Goal: Task Accomplishment & Management: Manage account settings

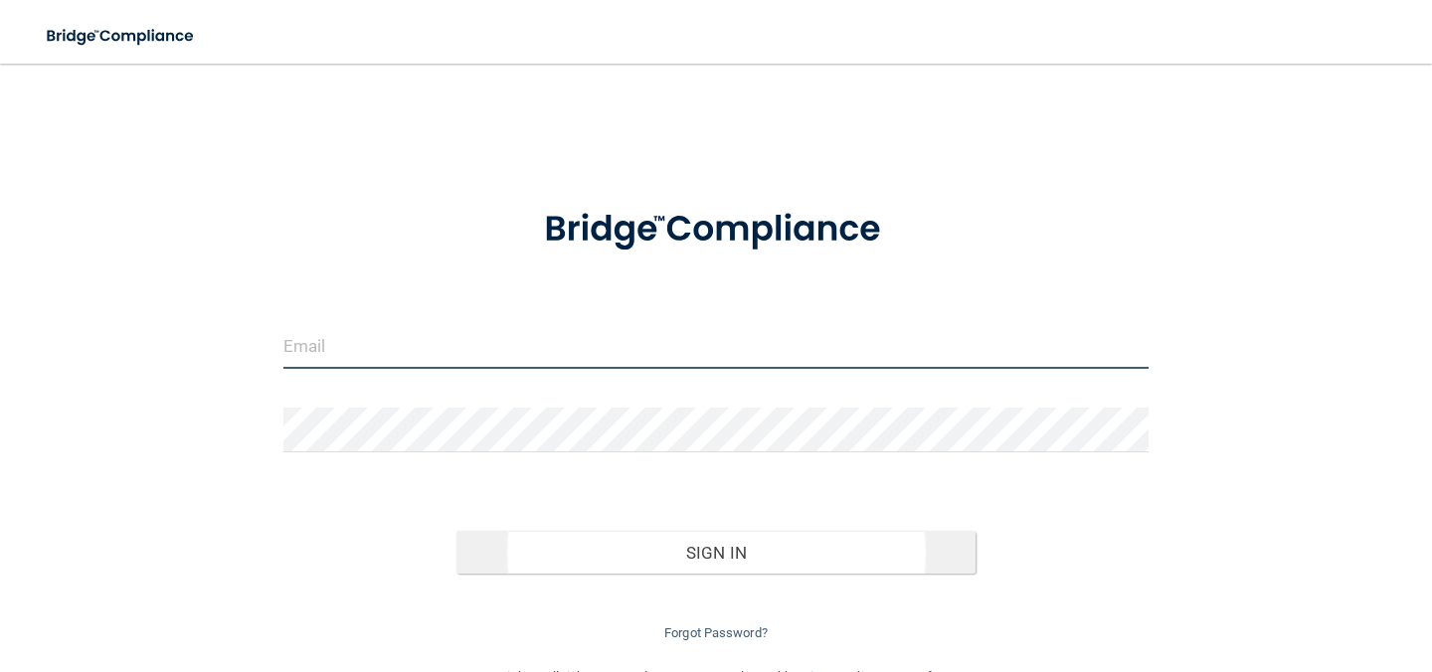
type input "[EMAIL_ADDRESS][DOMAIN_NAME]"
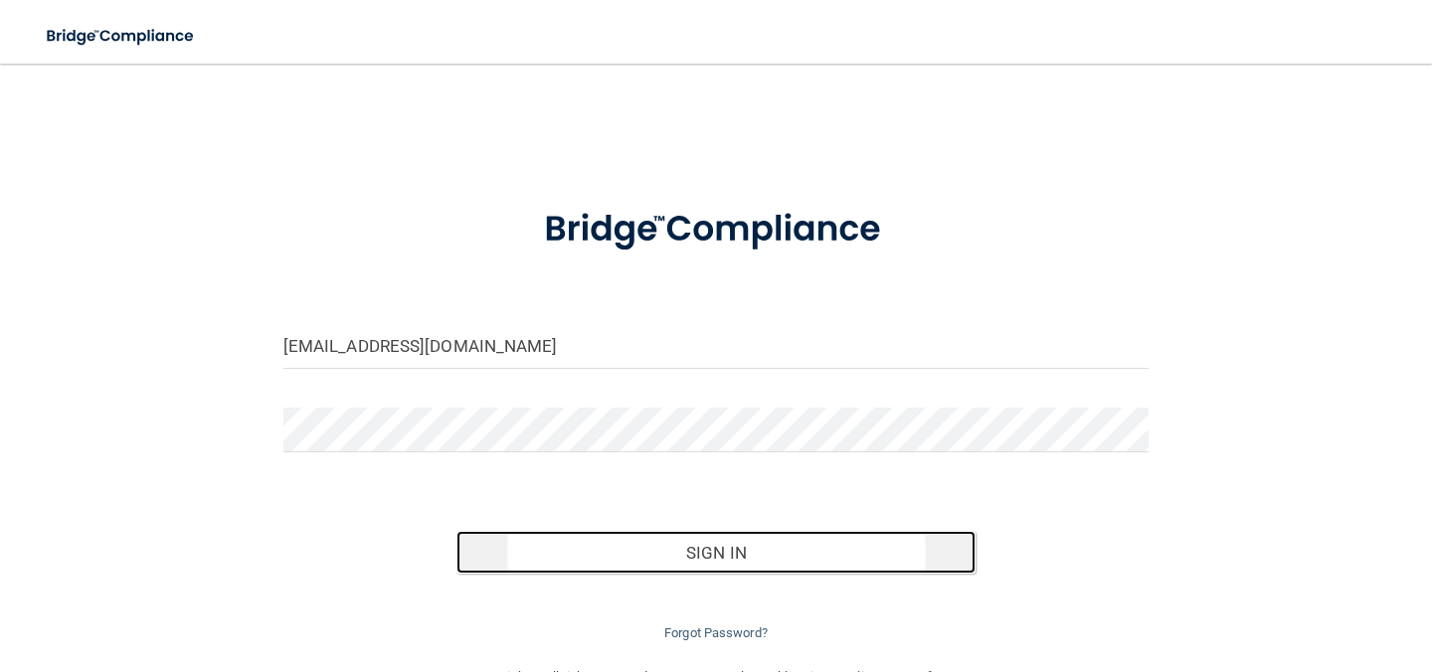
click at [728, 570] on button "Sign In" at bounding box center [715, 553] width 519 height 44
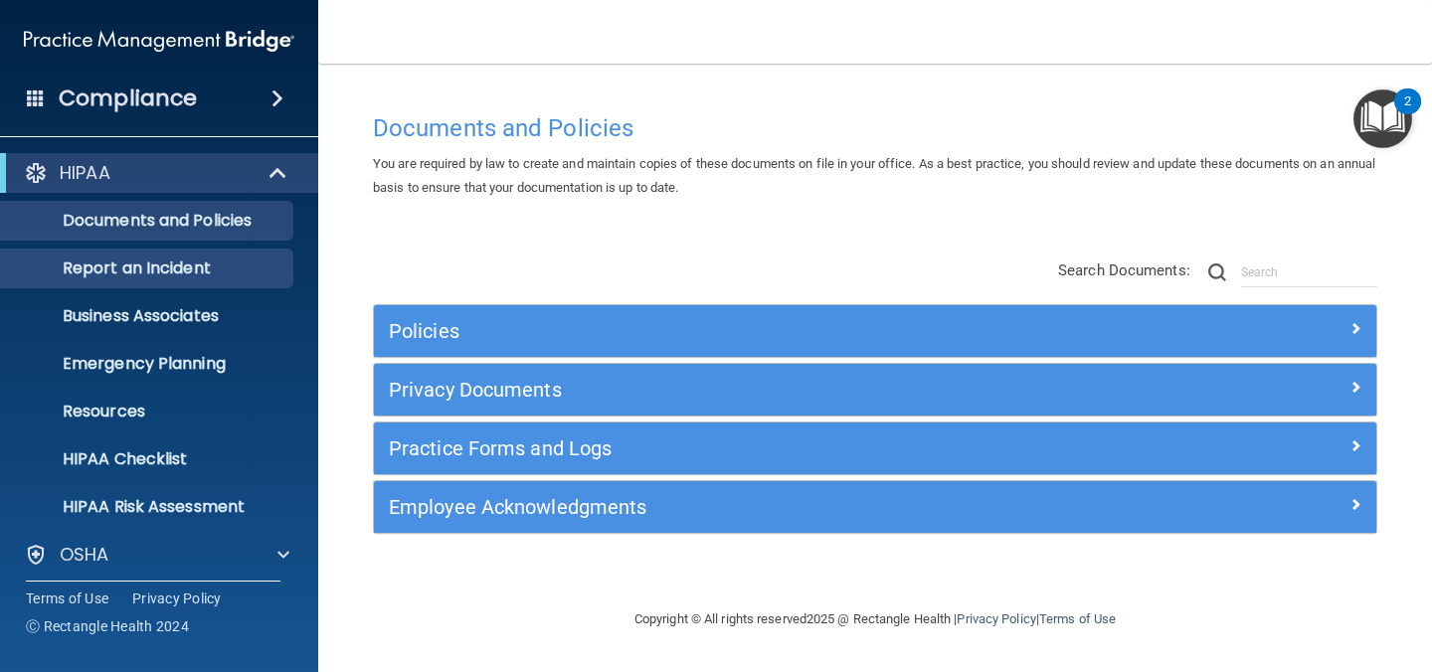
scroll to position [152, 0]
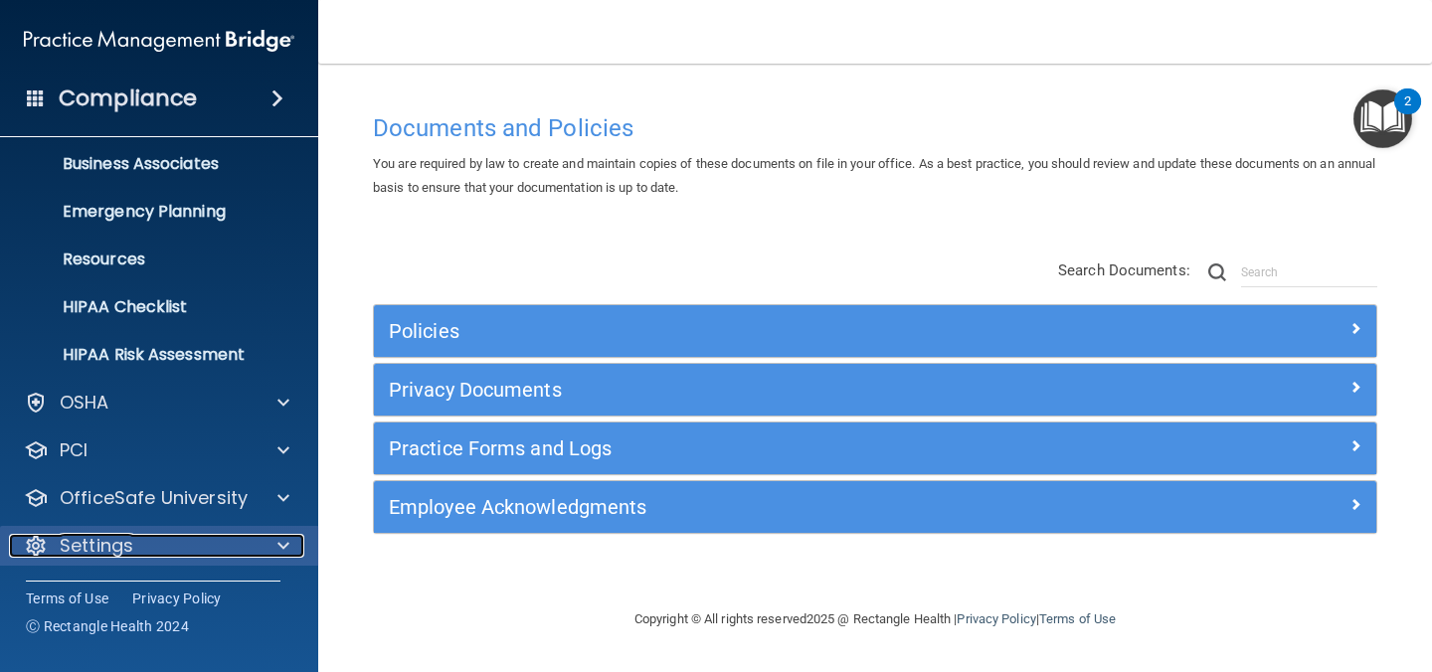
click at [262, 534] on div at bounding box center [281, 546] width 50 height 24
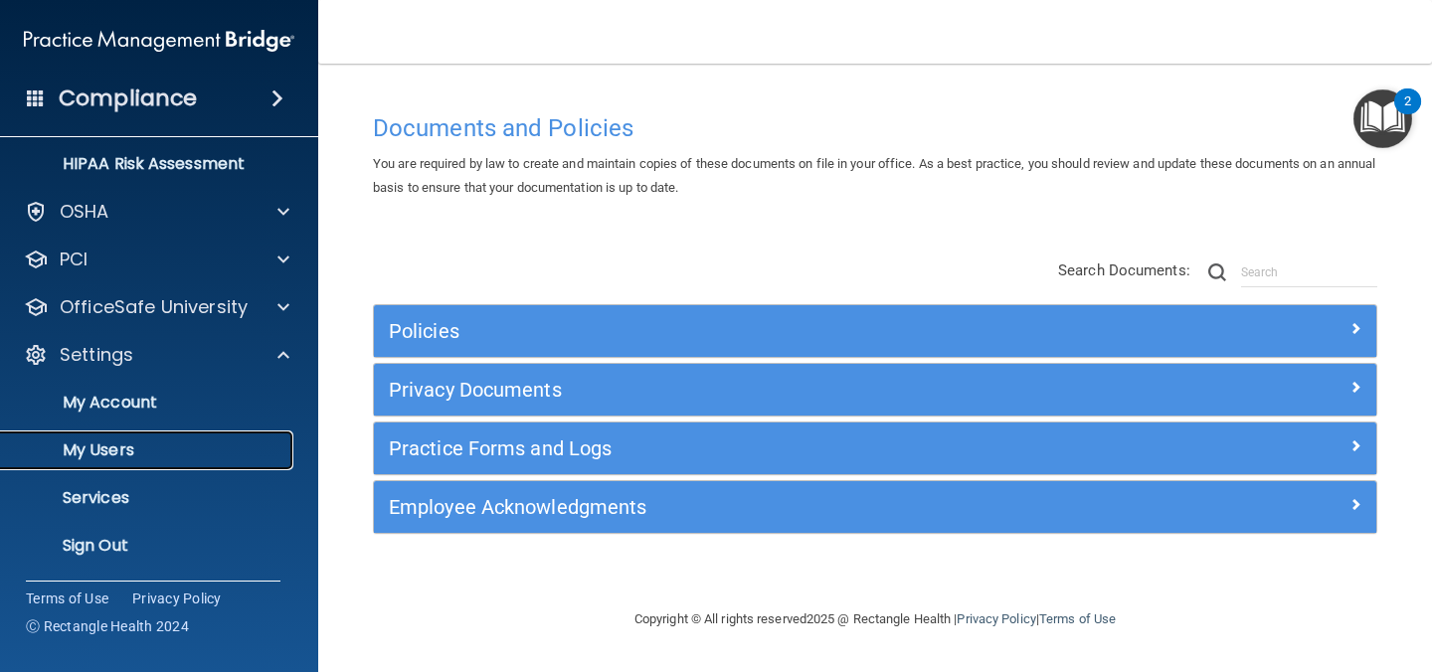
click at [156, 461] on link "My Users" at bounding box center [136, 451] width 313 height 40
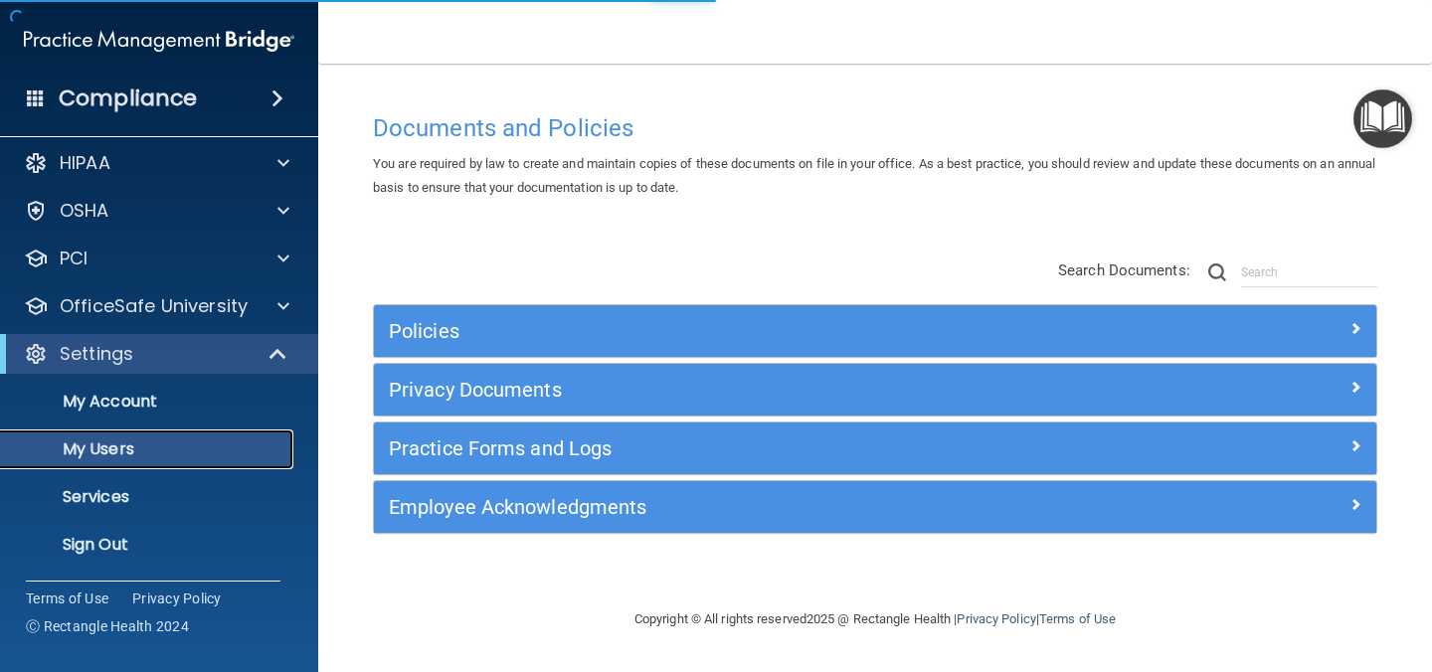
scroll to position [10, 0]
select select "20"
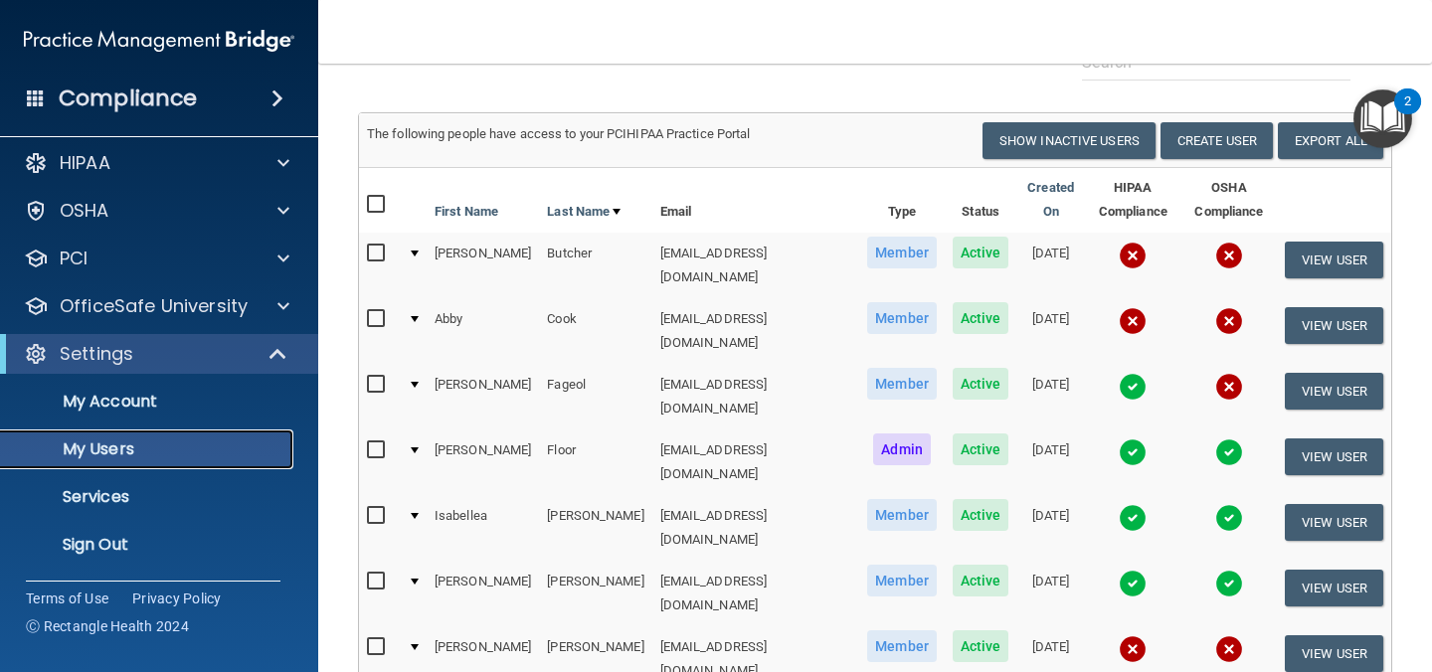
scroll to position [0, 0]
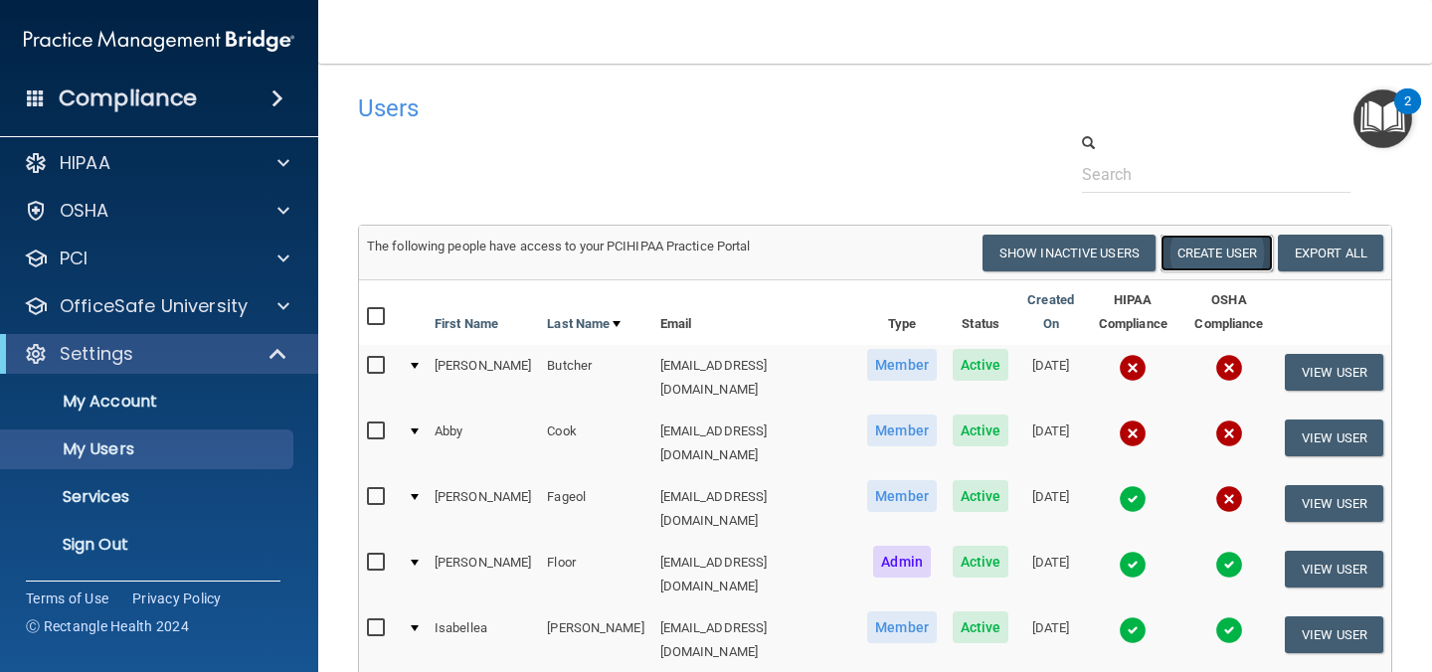
click at [1237, 256] on button "Create User" at bounding box center [1216, 253] width 112 height 37
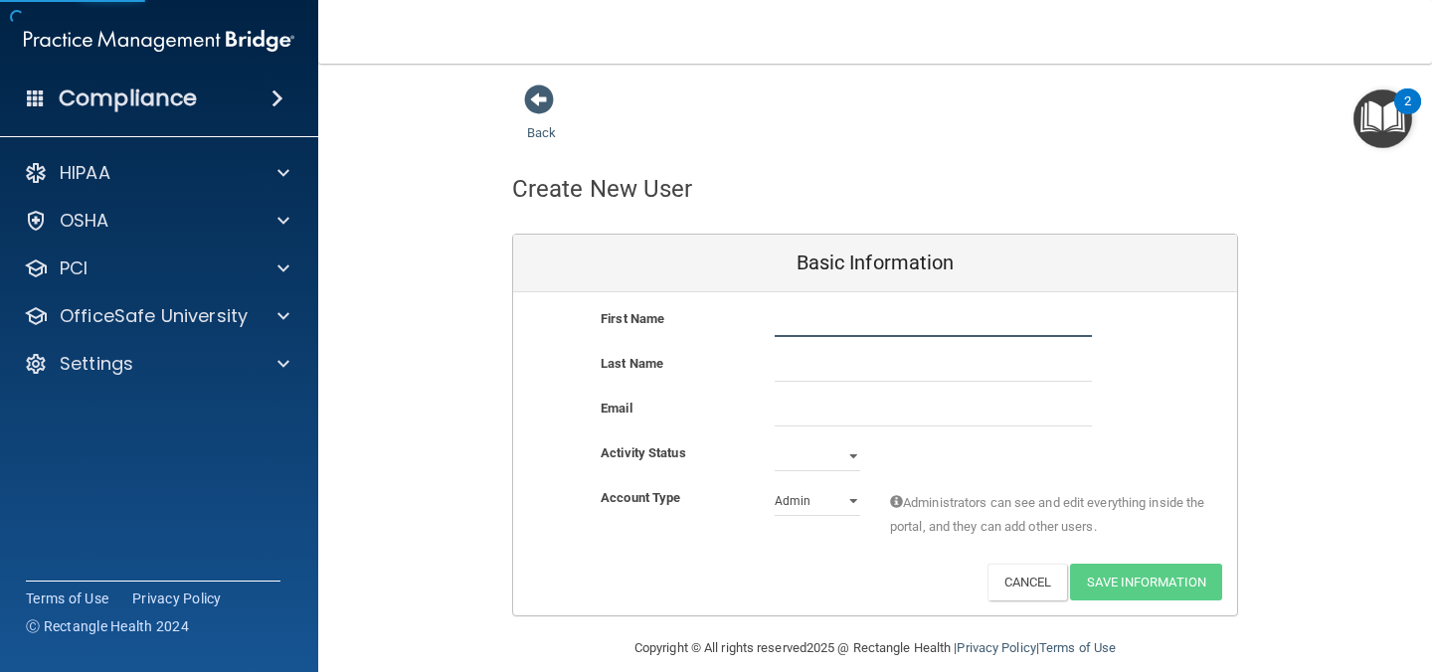
click at [939, 320] on input "text" at bounding box center [933, 322] width 317 height 30
type input "[PERSON_NAME]"
type input "Rouser"
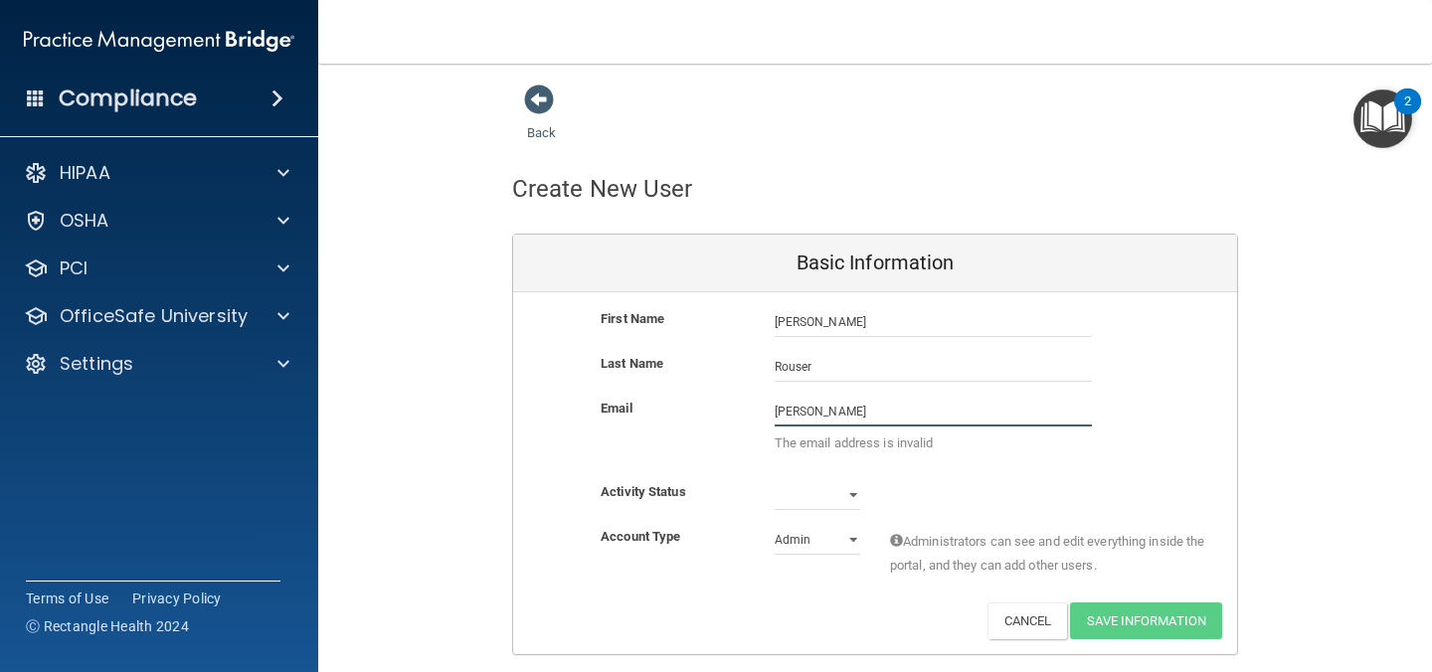
type input "[EMAIL_ADDRESS][DOMAIN_NAME]"
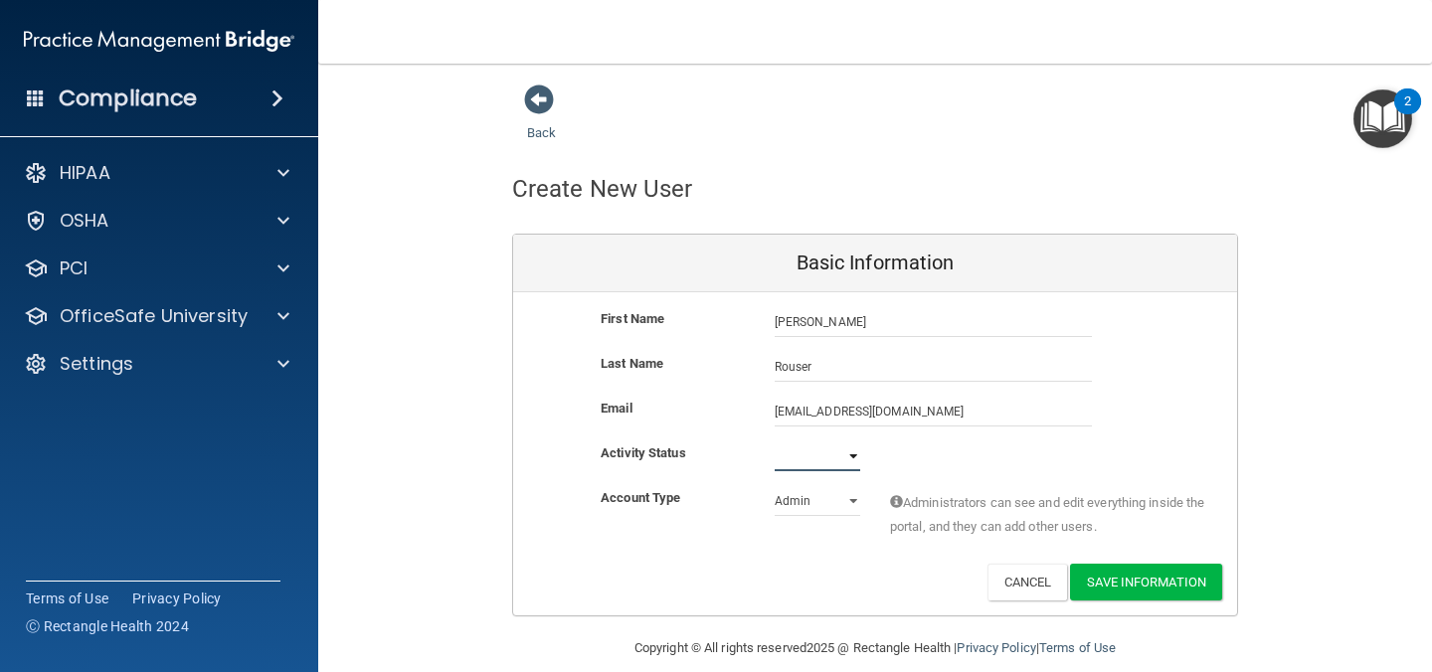
click at [821, 444] on div "First Name [PERSON_NAME] [PERSON_NAME] Last Name [PERSON_NAME] Email [EMAIL_ADD…" at bounding box center [875, 453] width 724 height 323
select select "active"
click at [843, 500] on select "Admin Member" at bounding box center [818, 501] width 86 height 30
select select "practice_member"
click at [1115, 582] on button "Save Information" at bounding box center [1146, 582] width 152 height 37
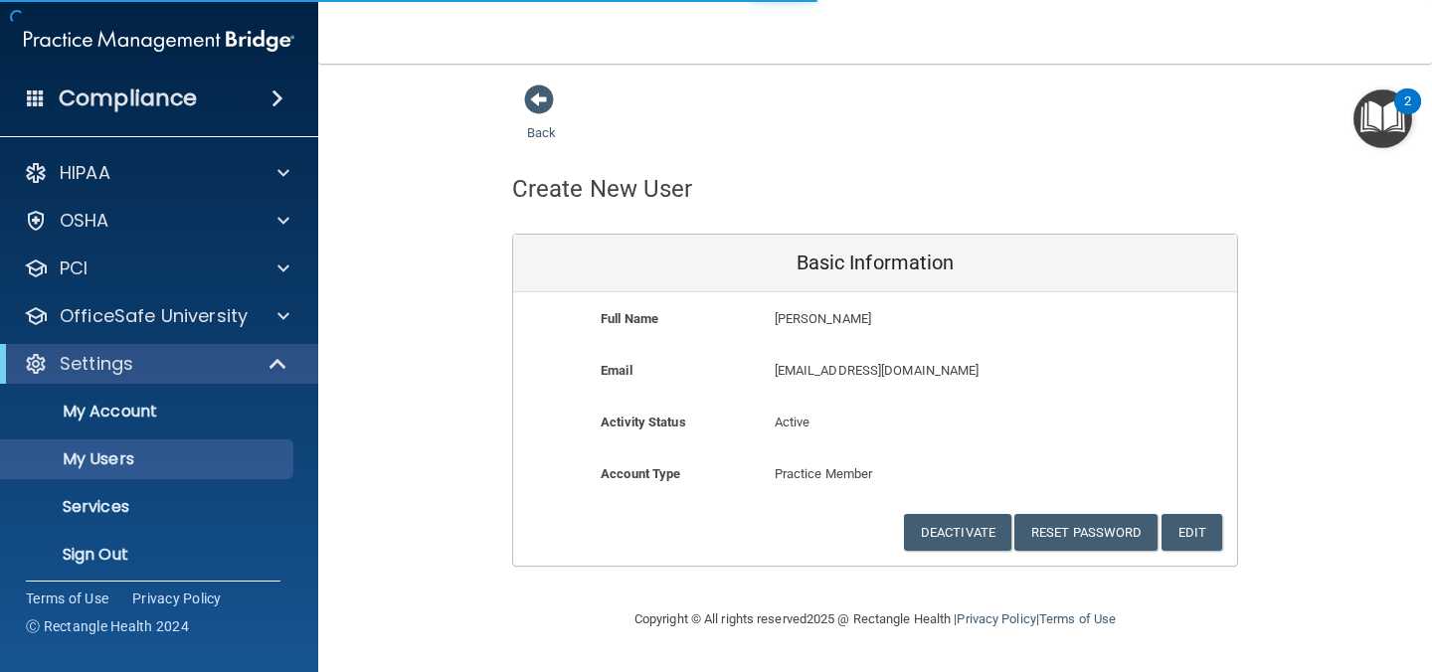
select select "20"
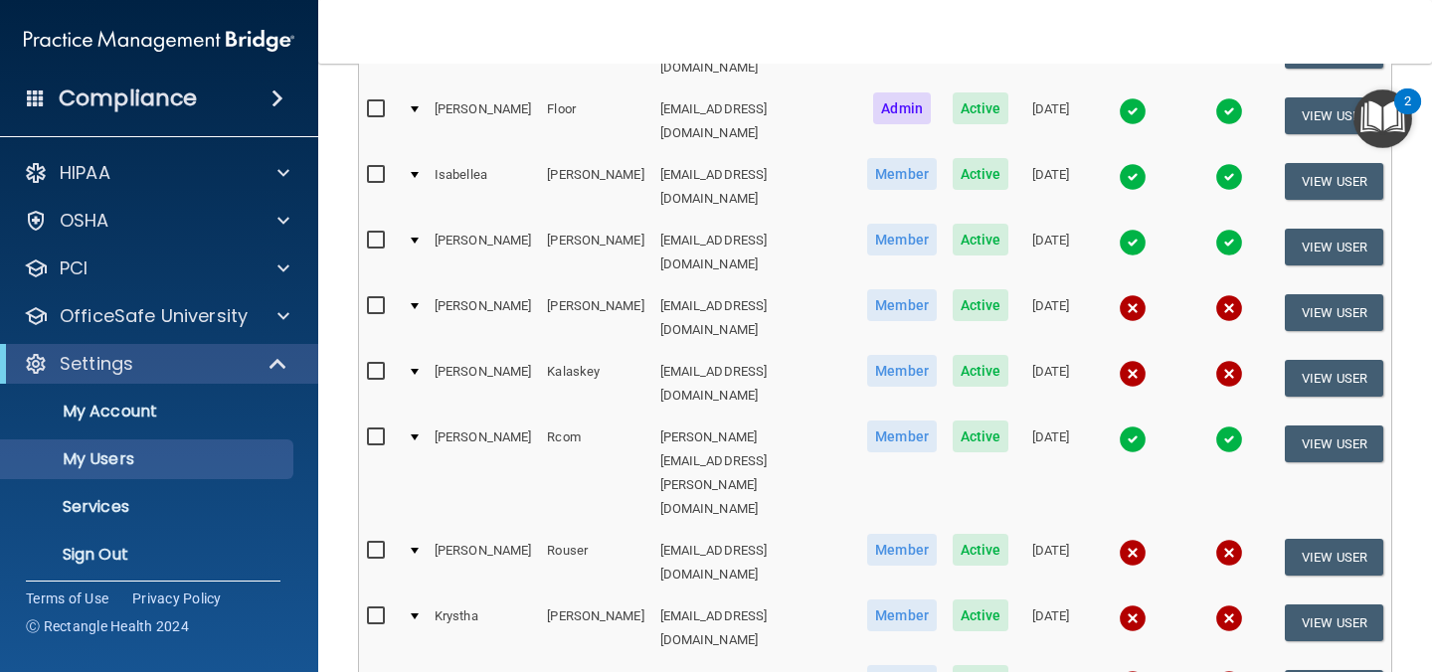
scroll to position [528, 0]
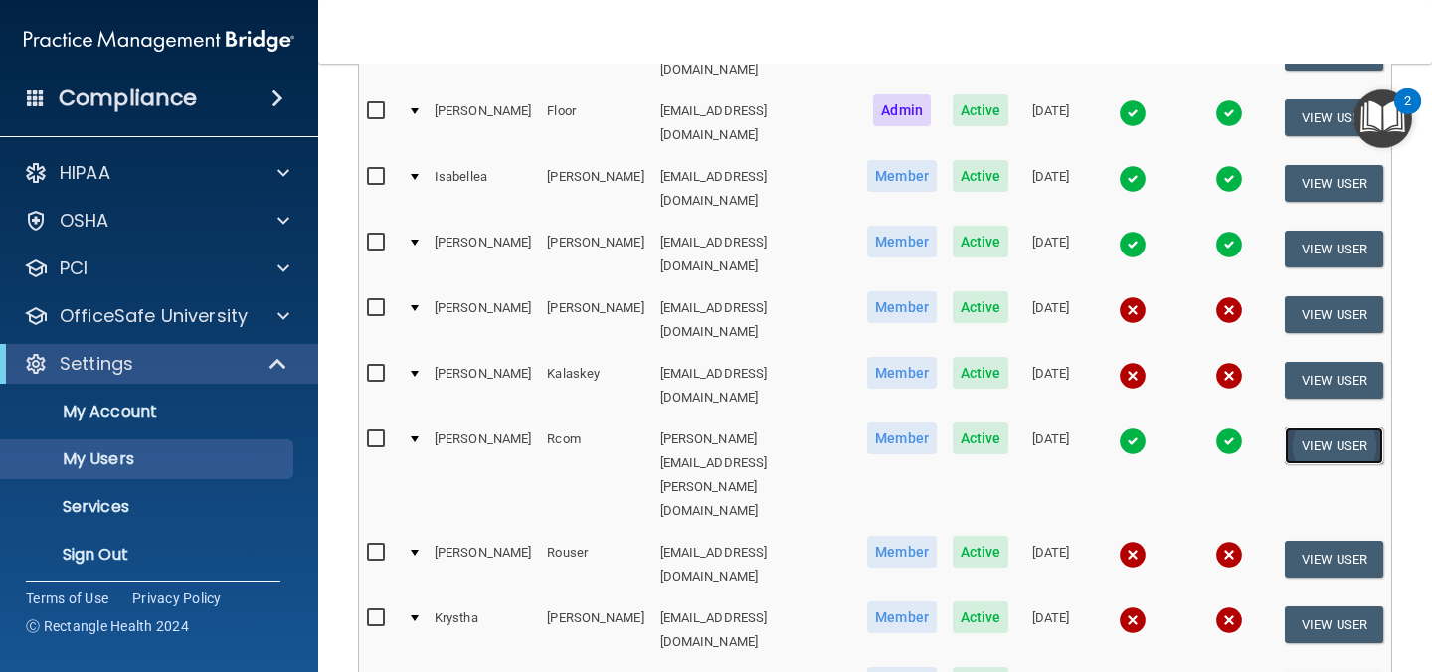
click at [1350, 428] on button "View User" at bounding box center [1334, 446] width 98 height 37
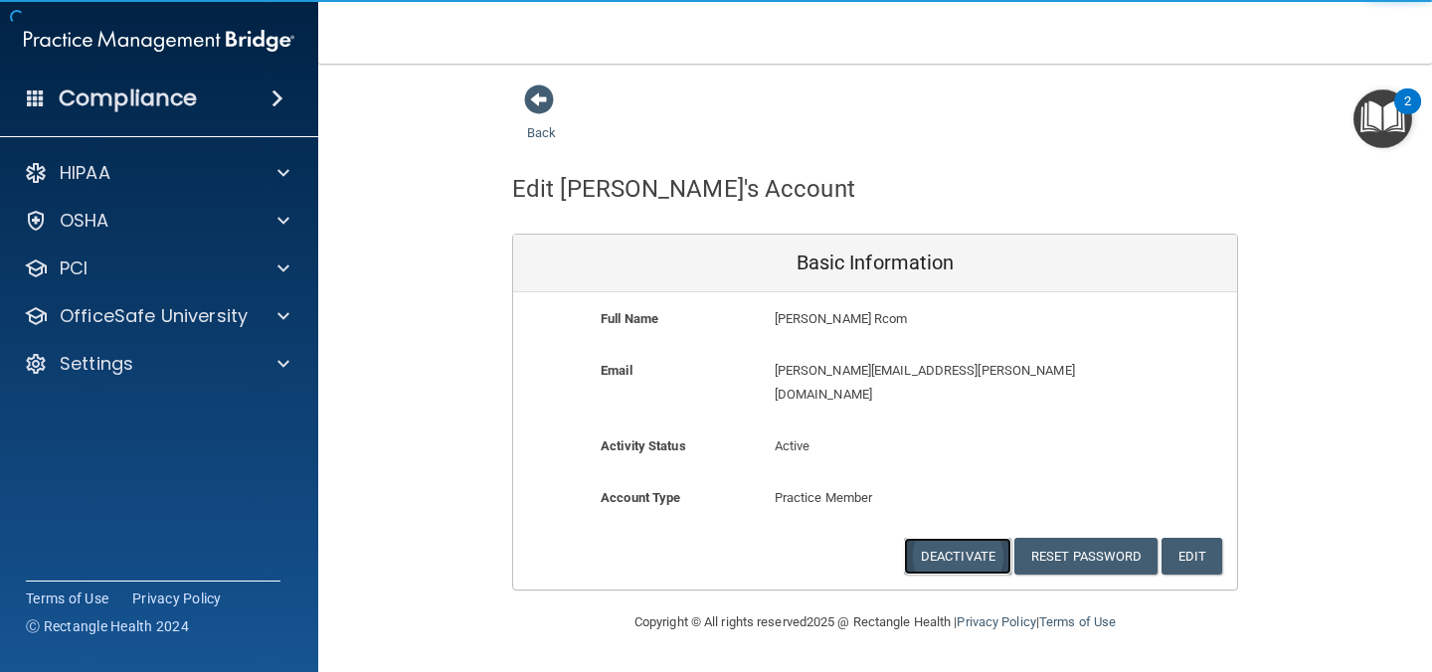
click at [970, 538] on button "Deactivate" at bounding box center [957, 556] width 107 height 37
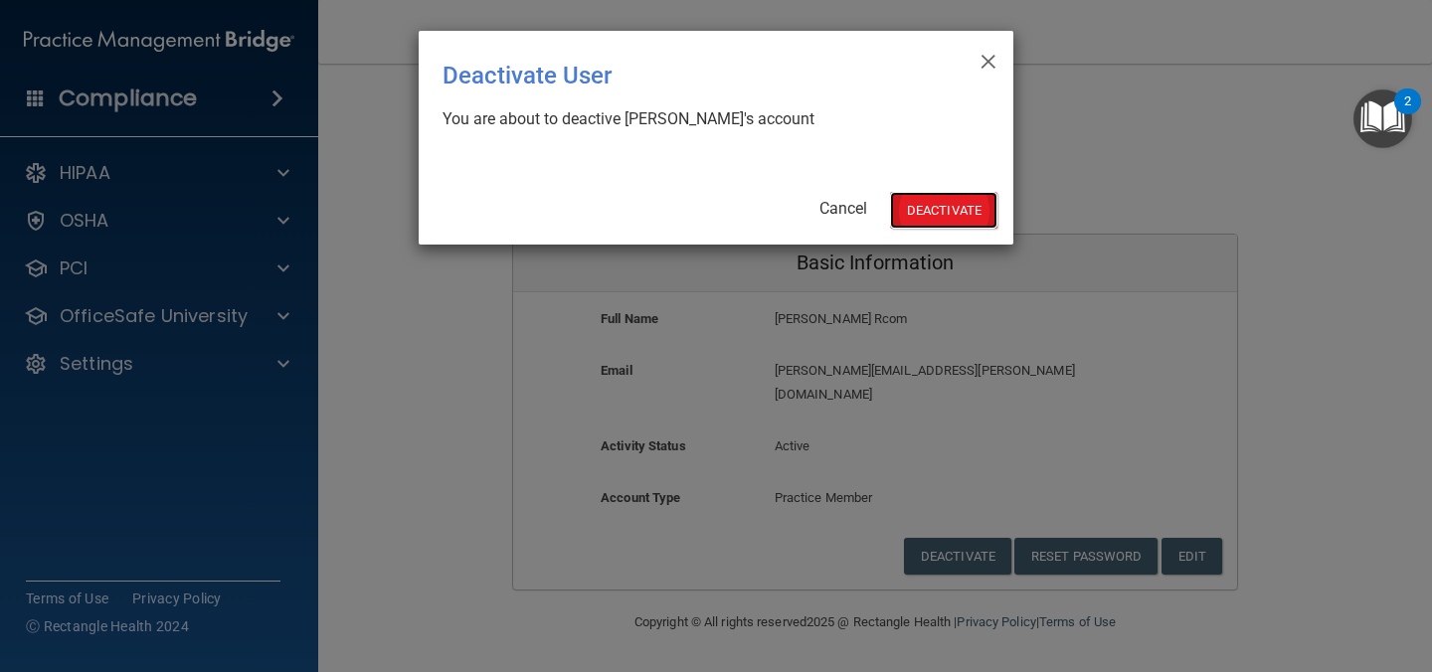
click at [935, 192] on button "Deactivate" at bounding box center [943, 210] width 107 height 37
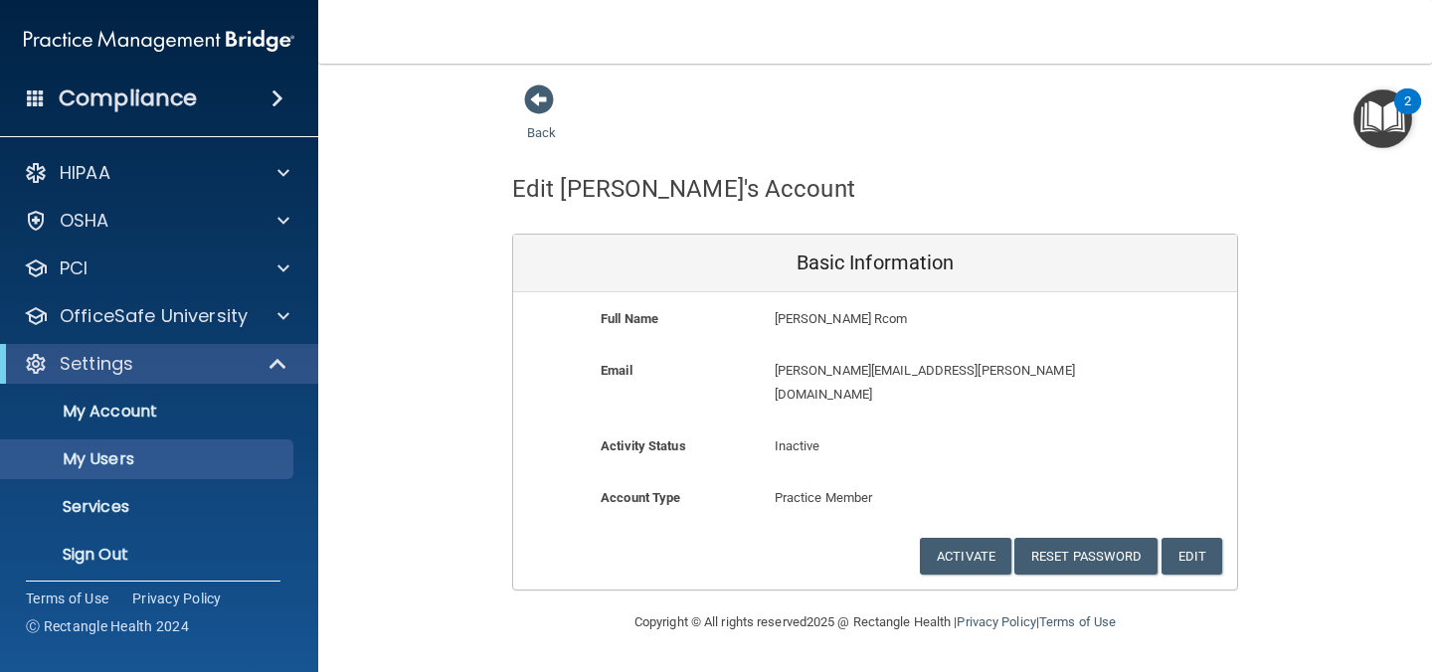
select select "20"
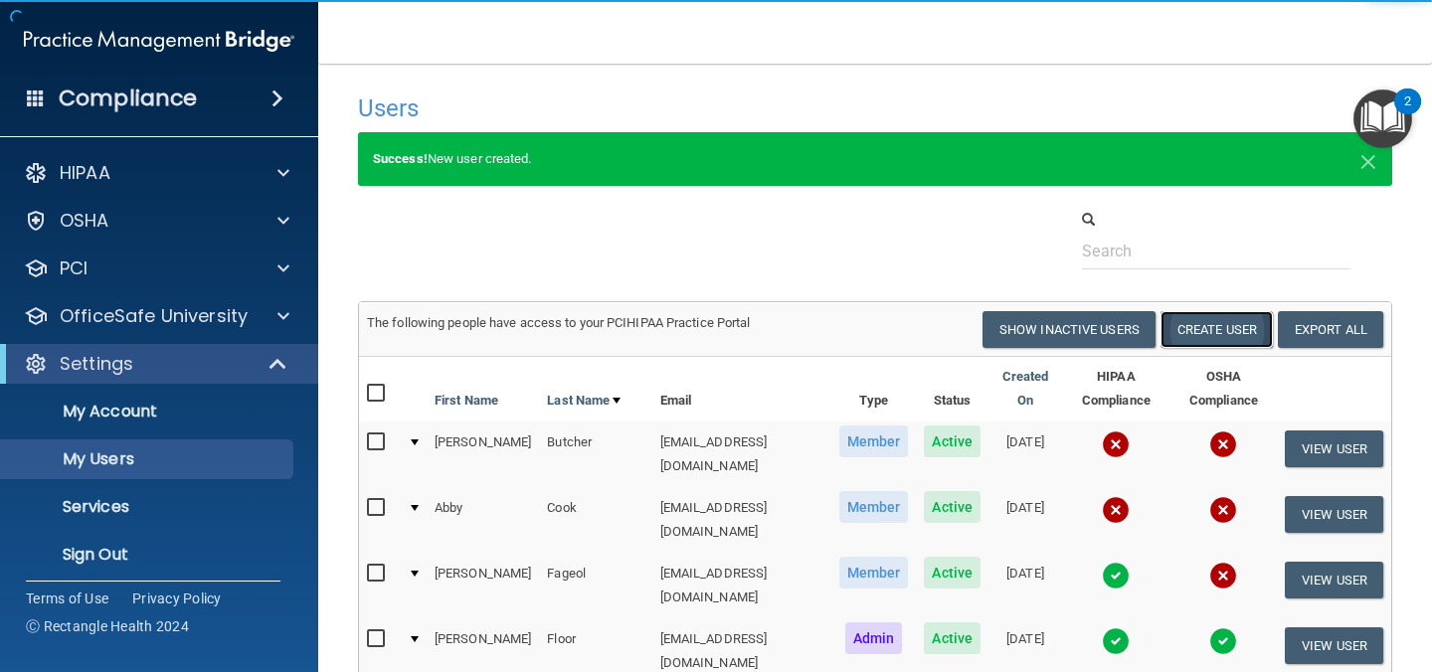
click at [1202, 322] on button "Create User" at bounding box center [1216, 329] width 112 height 37
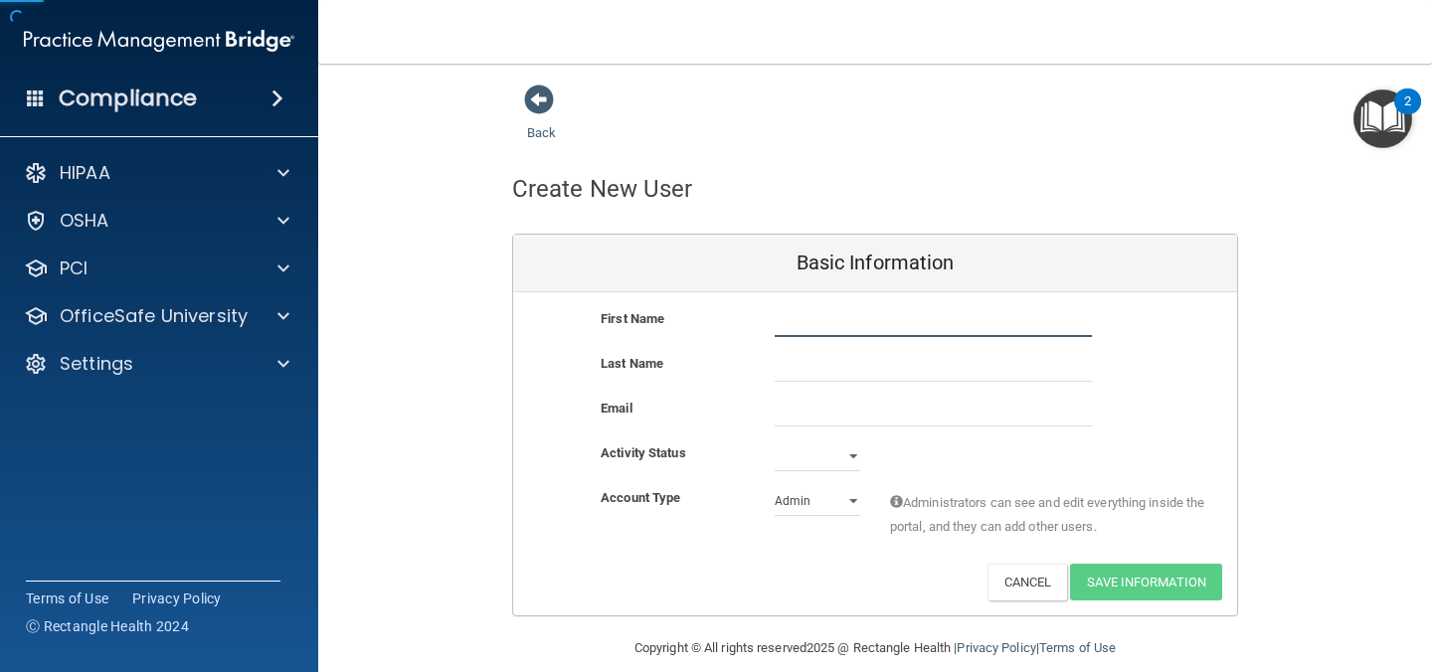
click at [797, 331] on input "text" at bounding box center [933, 322] width 317 height 30
type input "[PERSON_NAME]"
click at [797, 415] on input "email" at bounding box center [933, 412] width 317 height 30
paste input "[EMAIL_ADDRESS][DOMAIN_NAME]"
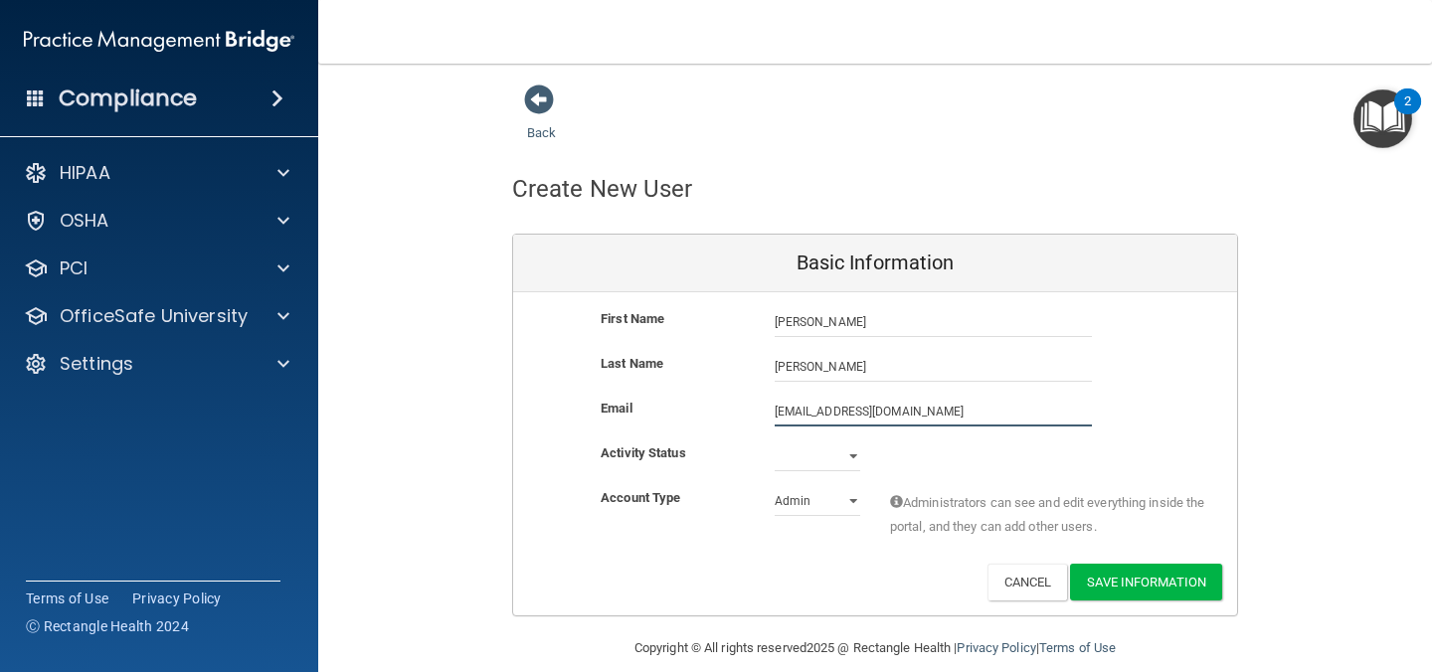
type input "[EMAIL_ADDRESS][DOMAIN_NAME]"
click at [846, 460] on select "Active Inactive" at bounding box center [818, 457] width 86 height 30
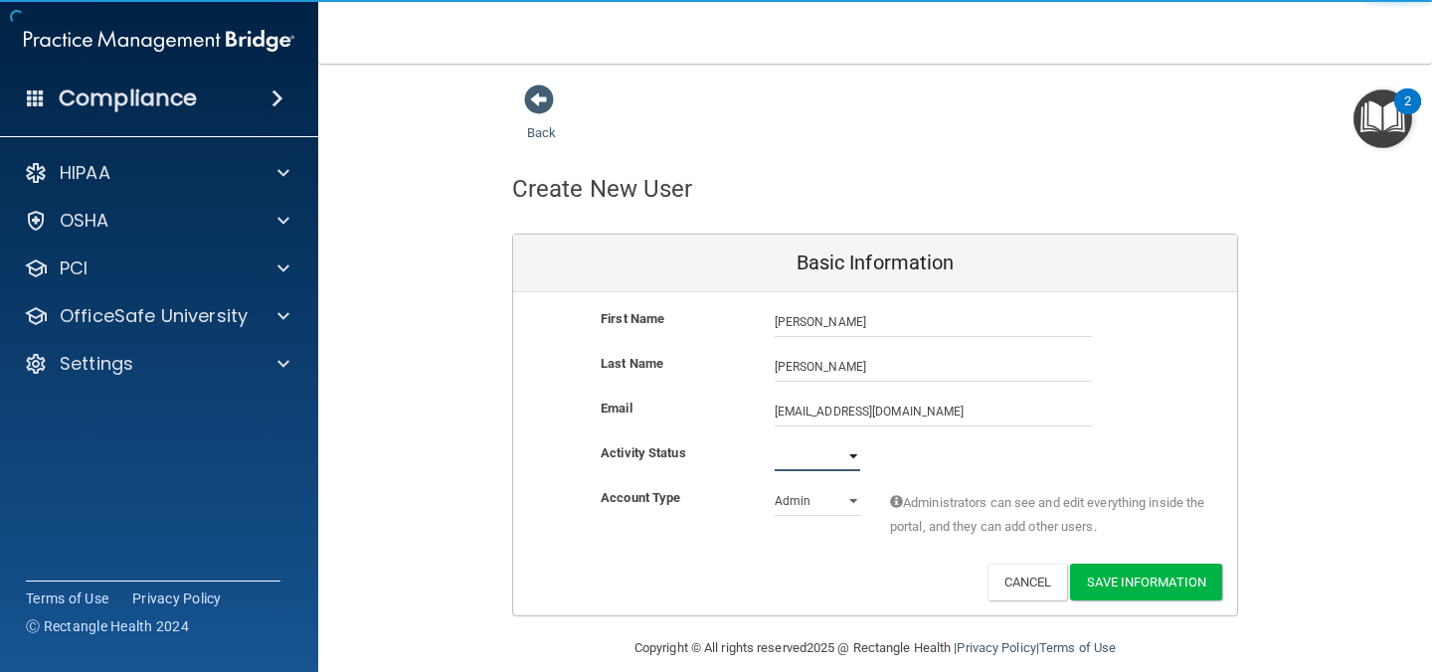
select select "active"
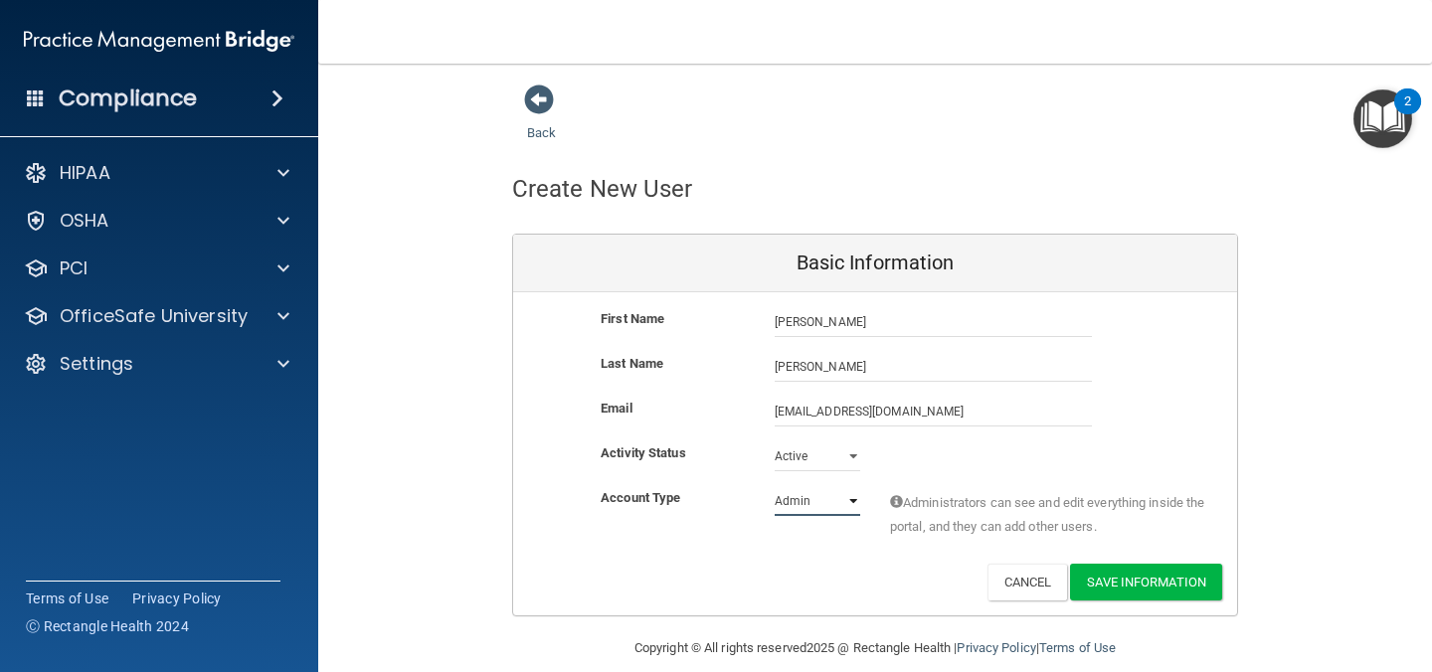
click at [816, 499] on select "Admin Member" at bounding box center [818, 501] width 86 height 30
click at [815, 508] on select "Admin Member" at bounding box center [818, 501] width 86 height 30
select select "practice_member"
click at [1174, 595] on button "Save Information" at bounding box center [1146, 582] width 152 height 37
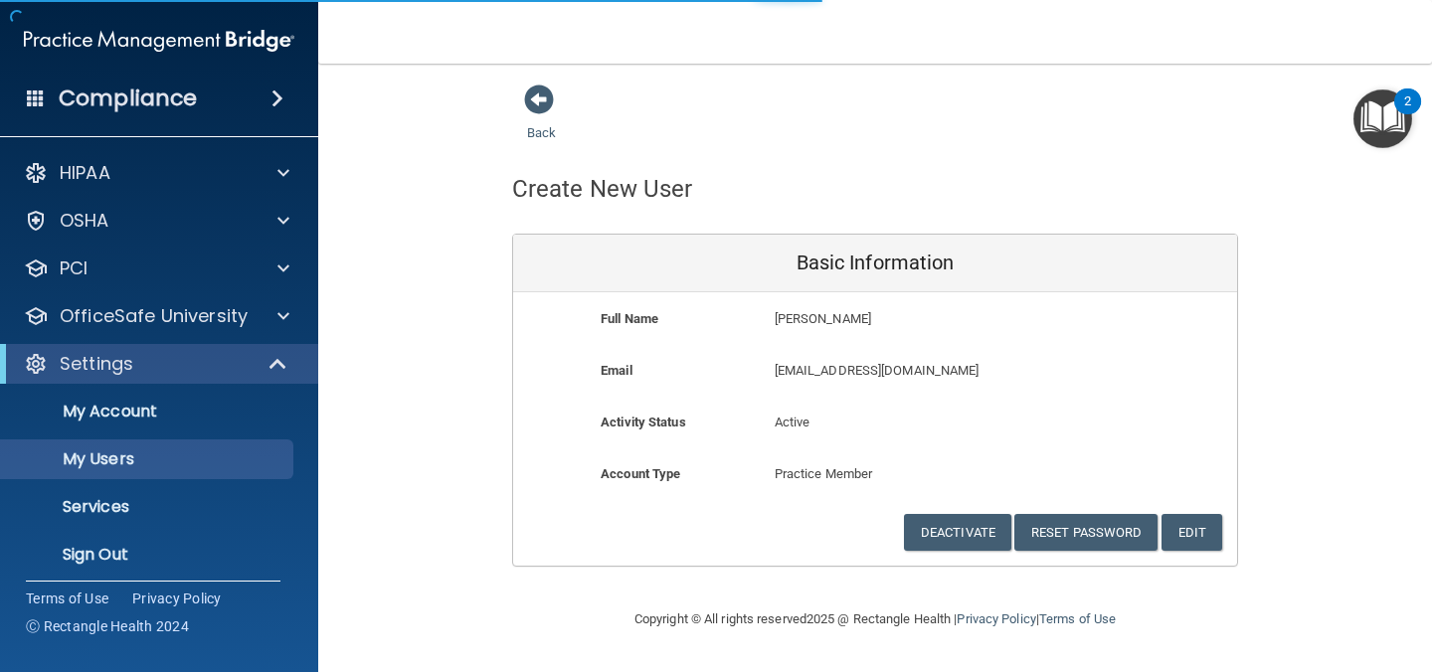
select select "20"
